Goal: Find specific page/section: Find specific page/section

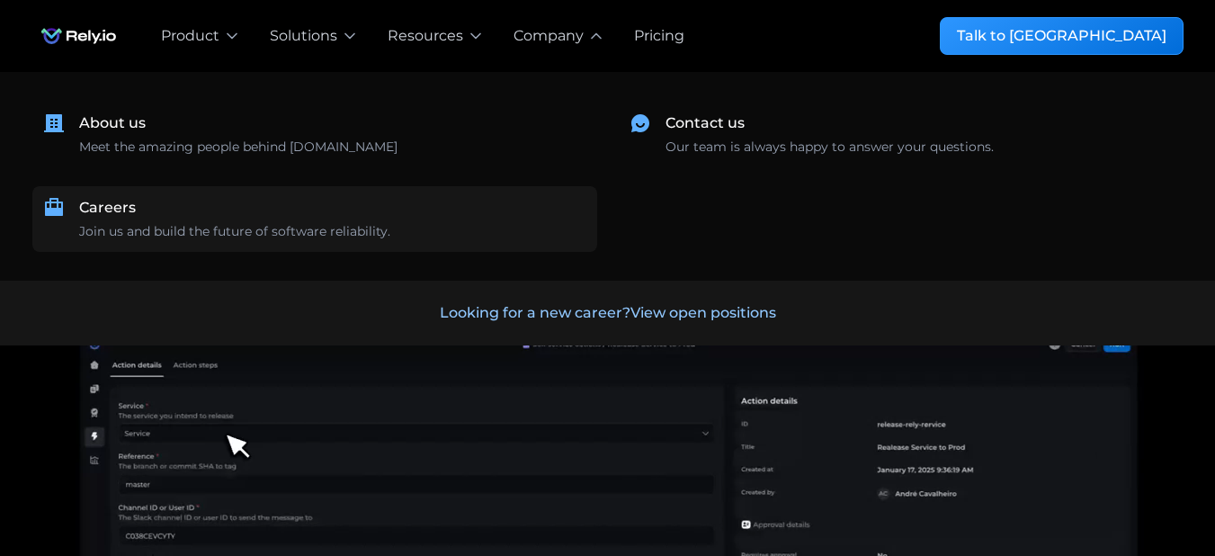
click at [158, 204] on div "Careers Join us and build the future of software reliability." at bounding box center [332, 219] width 507 height 44
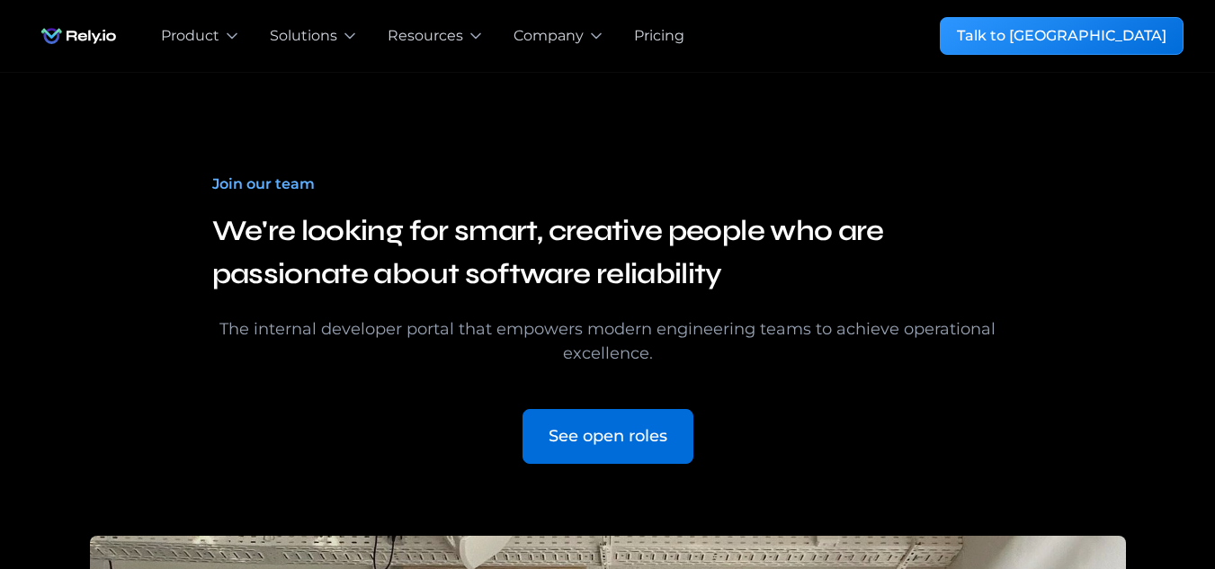
scroll to position [221, 0]
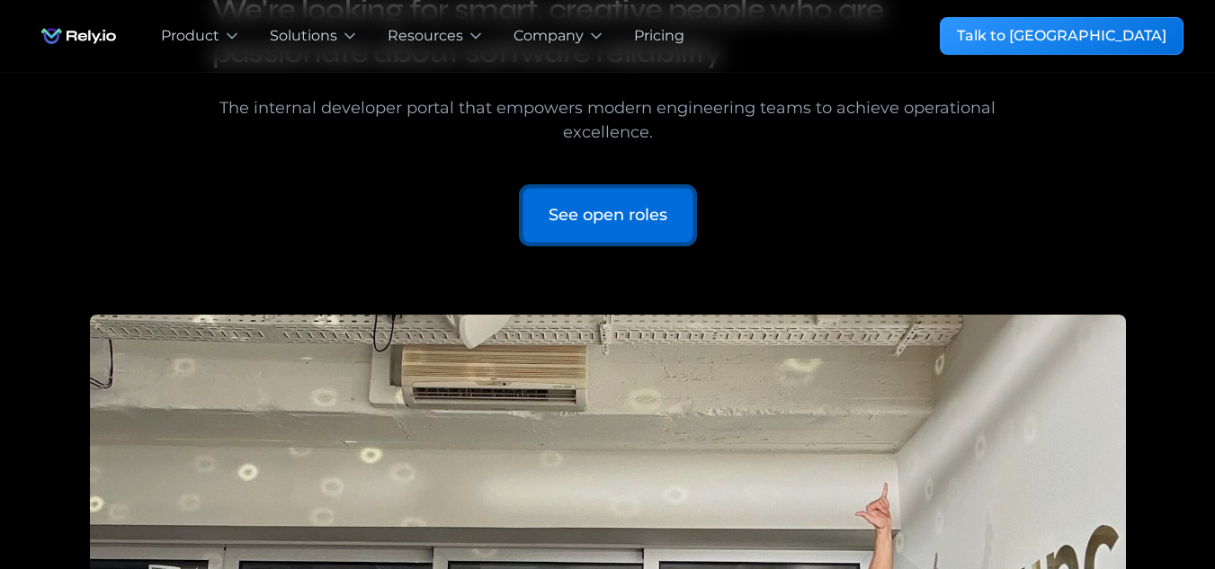
click at [666, 226] on div "See open roles" at bounding box center [608, 215] width 119 height 24
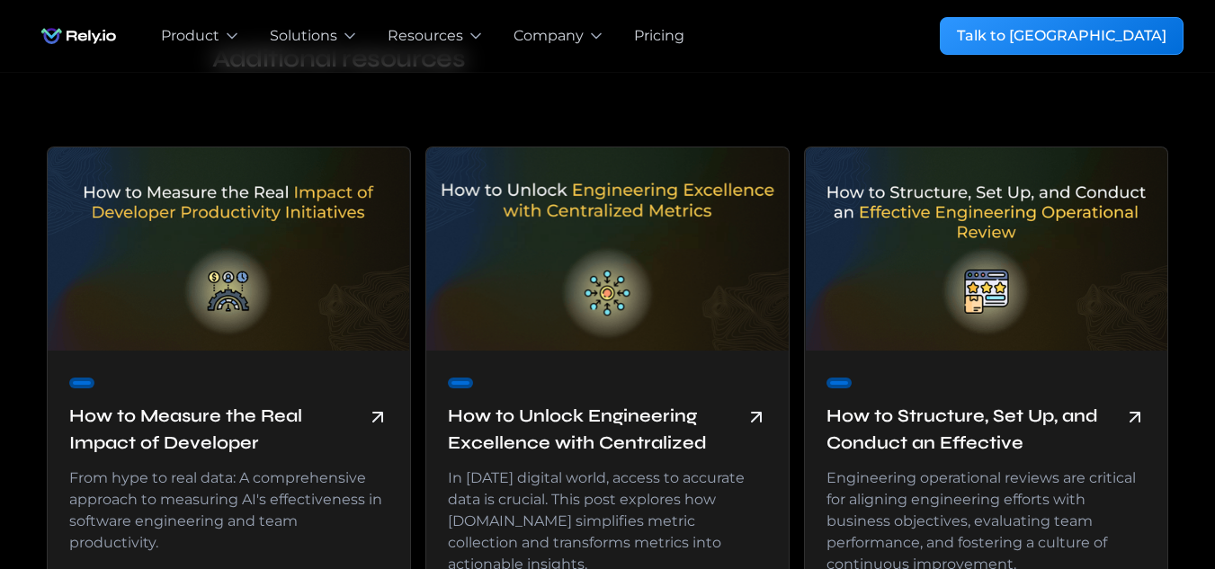
scroll to position [3996, 0]
